Goal: Information Seeking & Learning: Learn about a topic

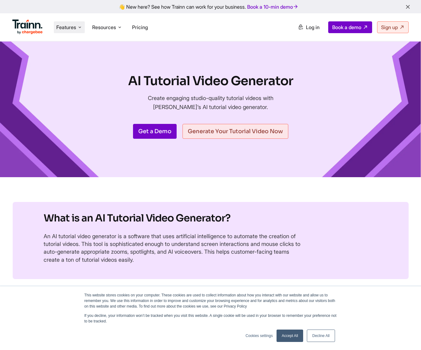
click at [76, 27] on span "Features" at bounding box center [66, 27] width 20 height 7
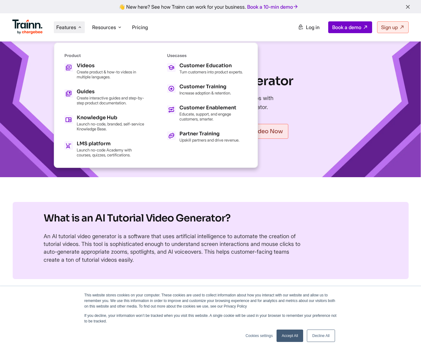
click at [302, 164] on div "AI Tutorial Video Generator Create engaging studio-quality tutorial videos with…" at bounding box center [210, 109] width 421 height 136
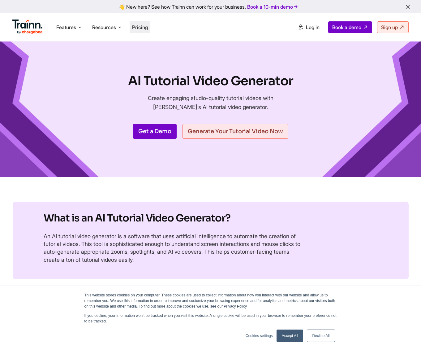
click at [139, 25] on span "Pricing" at bounding box center [140, 27] width 16 height 6
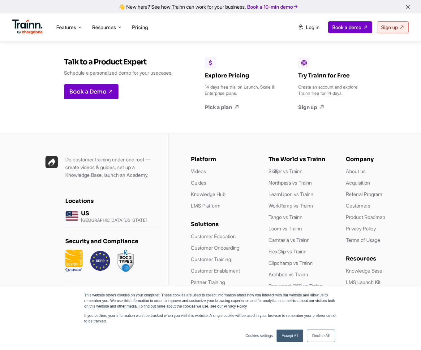
scroll to position [1927, 0]
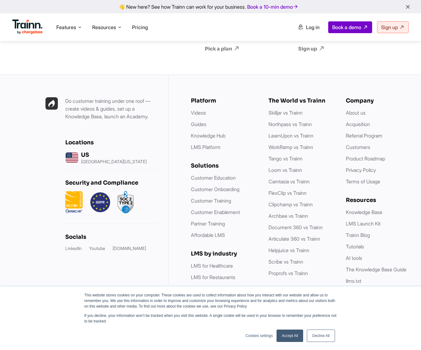
click at [286, 337] on link "Accept All" at bounding box center [290, 335] width 27 height 12
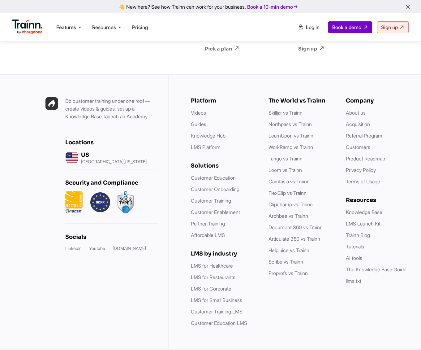
scroll to position [0, 0]
click at [216, 265] on link "LMS for Healthcare" at bounding box center [212, 265] width 42 height 6
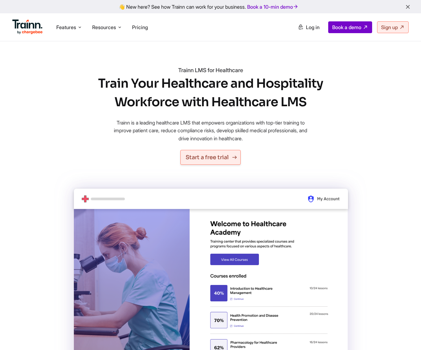
click at [210, 154] on link "Start a free trial" at bounding box center [210, 157] width 60 height 15
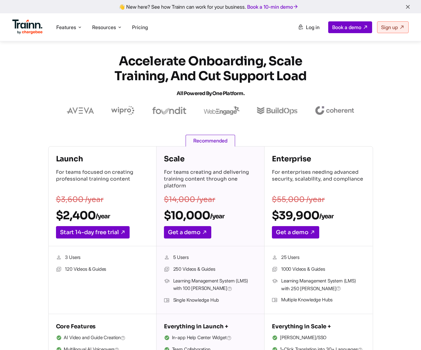
scroll to position [1927, 0]
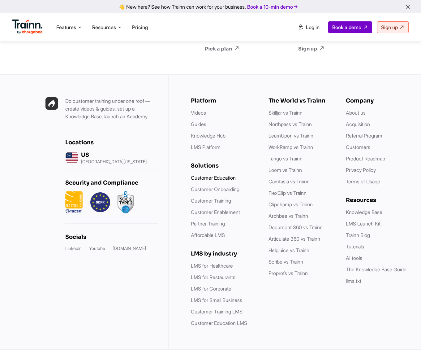
click at [204, 179] on link "Customer Education" at bounding box center [213, 178] width 45 height 6
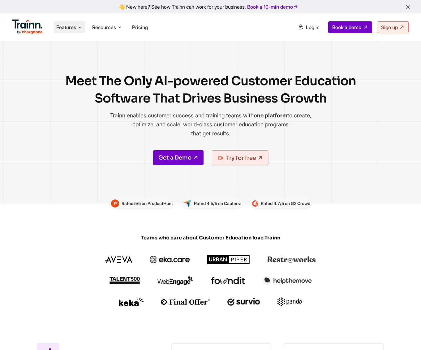
click at [68, 26] on span "Features" at bounding box center [66, 27] width 20 height 7
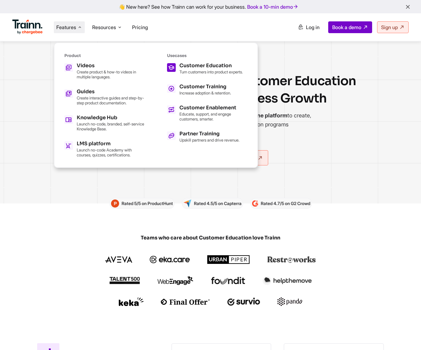
click at [201, 65] on div "Customer Education" at bounding box center [211, 65] width 63 height 5
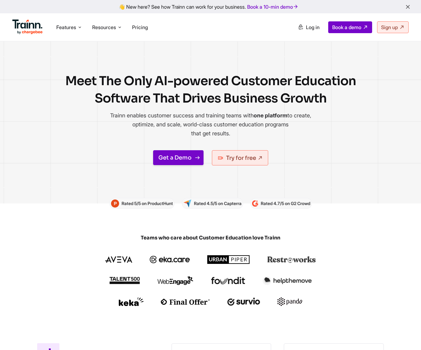
click at [175, 158] on link "Get a Demo" at bounding box center [178, 157] width 50 height 15
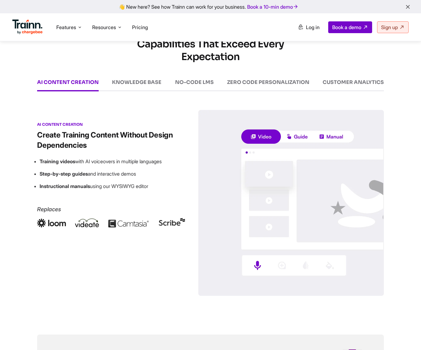
scroll to position [831, 0]
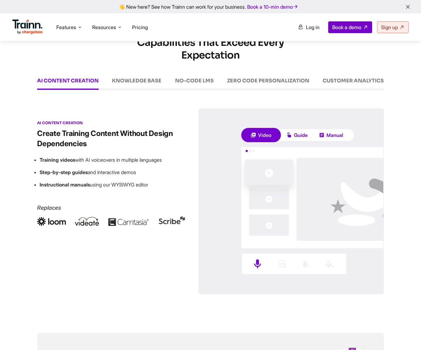
click at [195, 80] on div "NO-CODE LMS" at bounding box center [194, 84] width 39 height 12
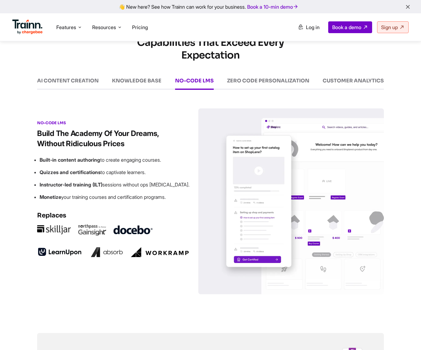
click at [250, 84] on div "ZERO CODE PERSONALIZATION" at bounding box center [268, 84] width 82 height 12
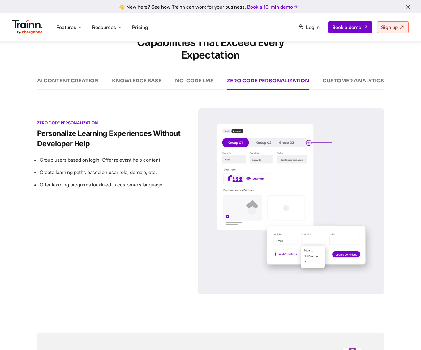
click at [353, 80] on div "CUSTOMER ANALYTICS" at bounding box center [353, 84] width 61 height 12
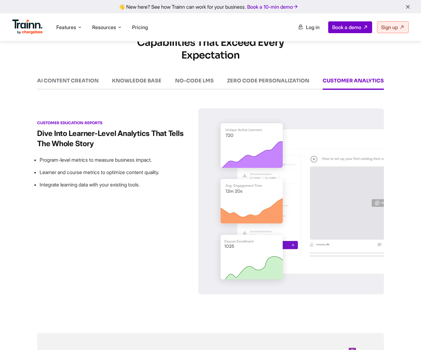
click at [74, 83] on div "AI CONTENT CREATION" at bounding box center [68, 84] width 62 height 12
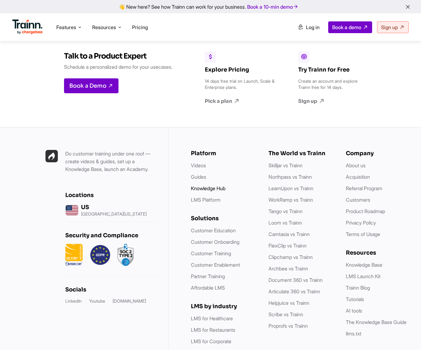
scroll to position [1549, 0]
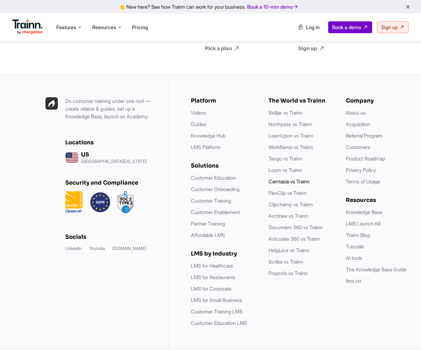
click at [280, 181] on link "Camtasia vs Trainn" at bounding box center [289, 181] width 41 height 6
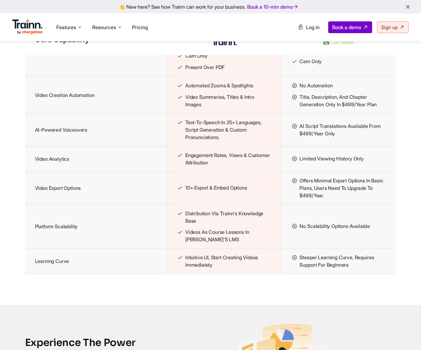
scroll to position [761, 0]
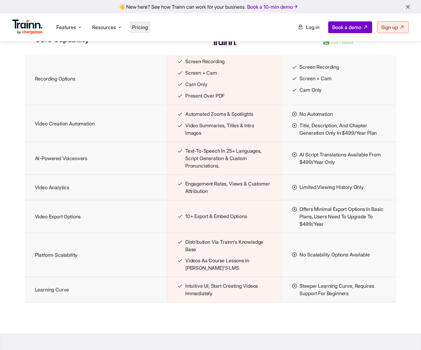
click at [143, 26] on span "Pricing" at bounding box center [140, 27] width 16 height 6
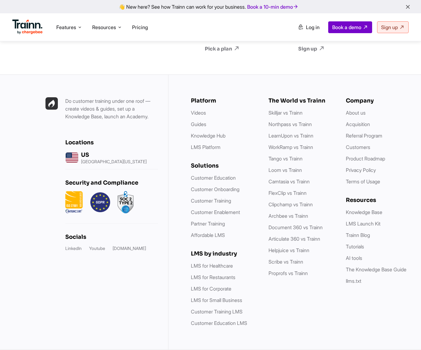
scroll to position [1926, 0]
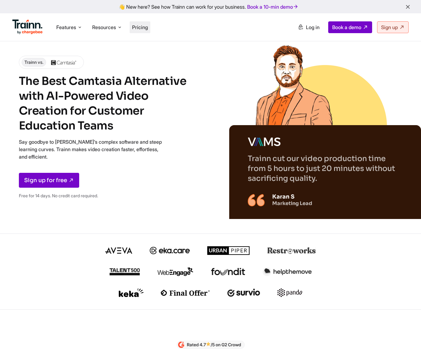
click at [140, 26] on span "Pricing" at bounding box center [140, 27] width 16 height 6
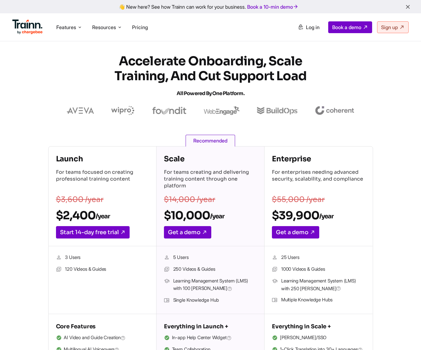
click at [96, 162] on h4 "Launch" at bounding box center [102, 159] width 93 height 10
click at [203, 155] on h4 "Scale" at bounding box center [210, 159] width 93 height 10
click at [212, 143] on span "Recommended" at bounding box center [211, 141] width 50 height 12
click at [112, 28] on span "Resources" at bounding box center [104, 27] width 24 height 7
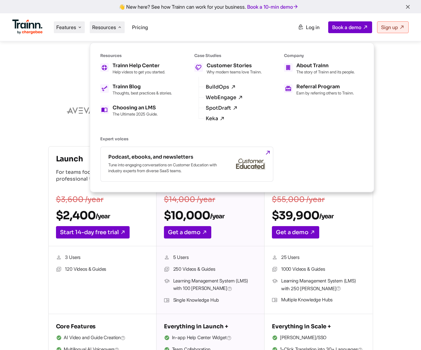
click at [69, 27] on span "Features" at bounding box center [66, 27] width 20 height 7
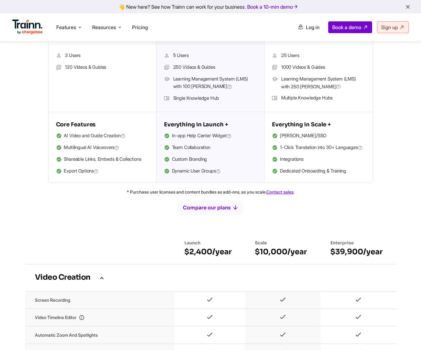
scroll to position [203, 0]
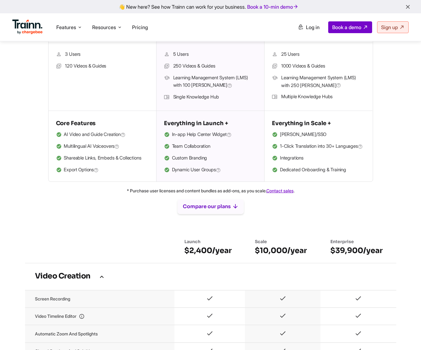
click at [191, 214] on button "Compare our plans" at bounding box center [211, 206] width 66 height 15
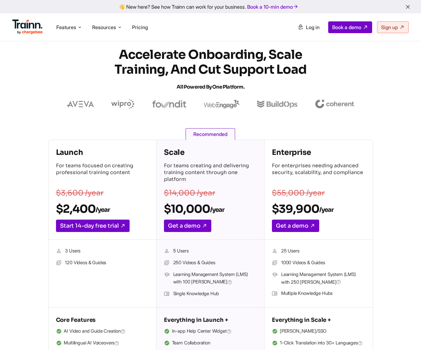
scroll to position [0, 0]
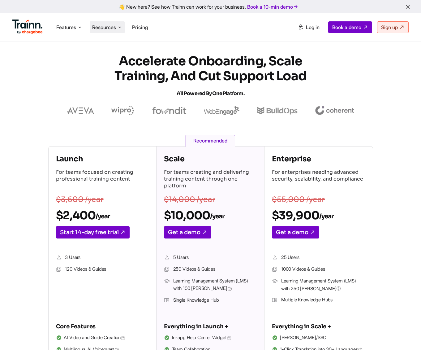
click at [114, 27] on span "Resources" at bounding box center [104, 27] width 24 height 7
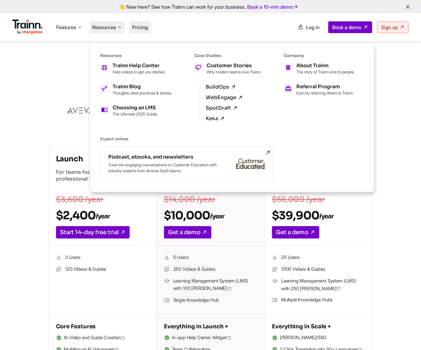
click at [145, 27] on span "Pricing" at bounding box center [140, 27] width 16 height 6
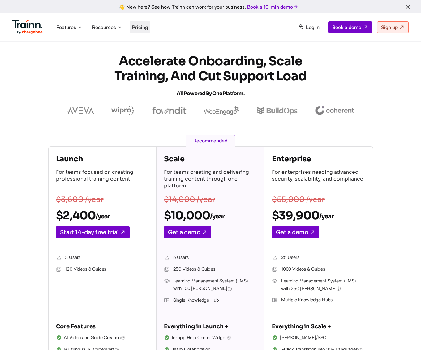
click at [145, 27] on span "Pricing" at bounding box center [140, 27] width 16 height 6
click at [65, 31] on span "Features" at bounding box center [66, 27] width 20 height 7
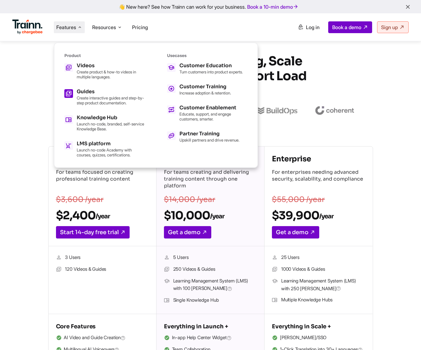
click at [91, 92] on div "Guides" at bounding box center [111, 91] width 68 height 5
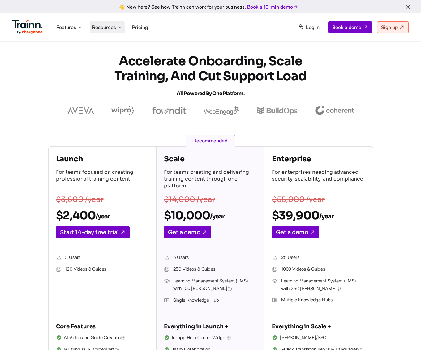
click at [118, 26] on li "Resources Resources Trainn Help Center Help videos to get you started. Trainn B…" at bounding box center [107, 27] width 35 height 12
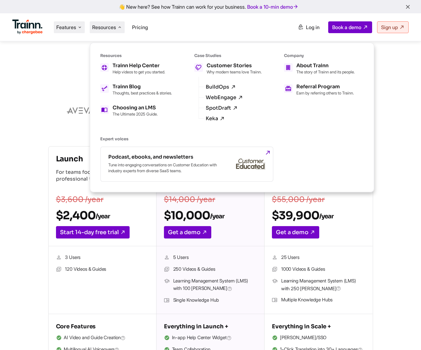
click at [72, 30] on span "Features" at bounding box center [66, 27] width 20 height 7
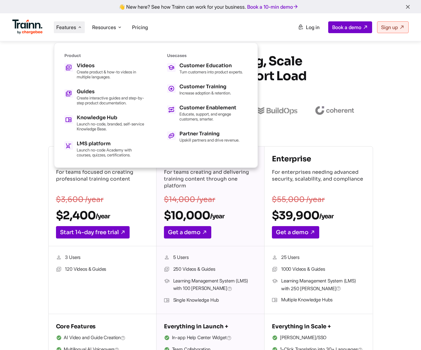
click at [19, 29] on img at bounding box center [27, 26] width 30 height 15
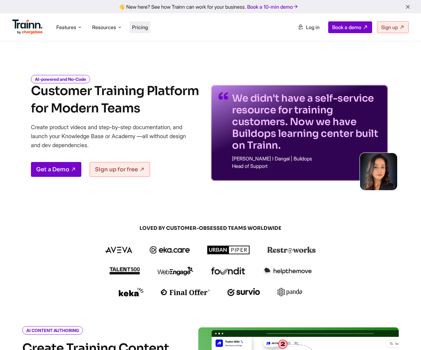
click at [138, 28] on span "Pricing" at bounding box center [140, 27] width 16 height 6
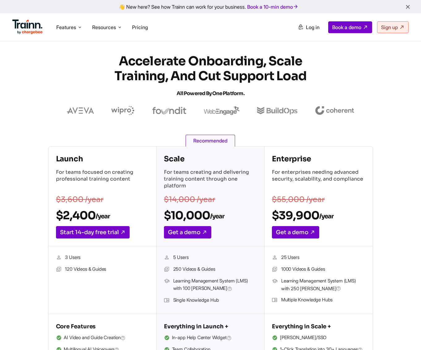
click at [20, 24] on img at bounding box center [27, 26] width 30 height 15
